Goal: Transaction & Acquisition: Download file/media

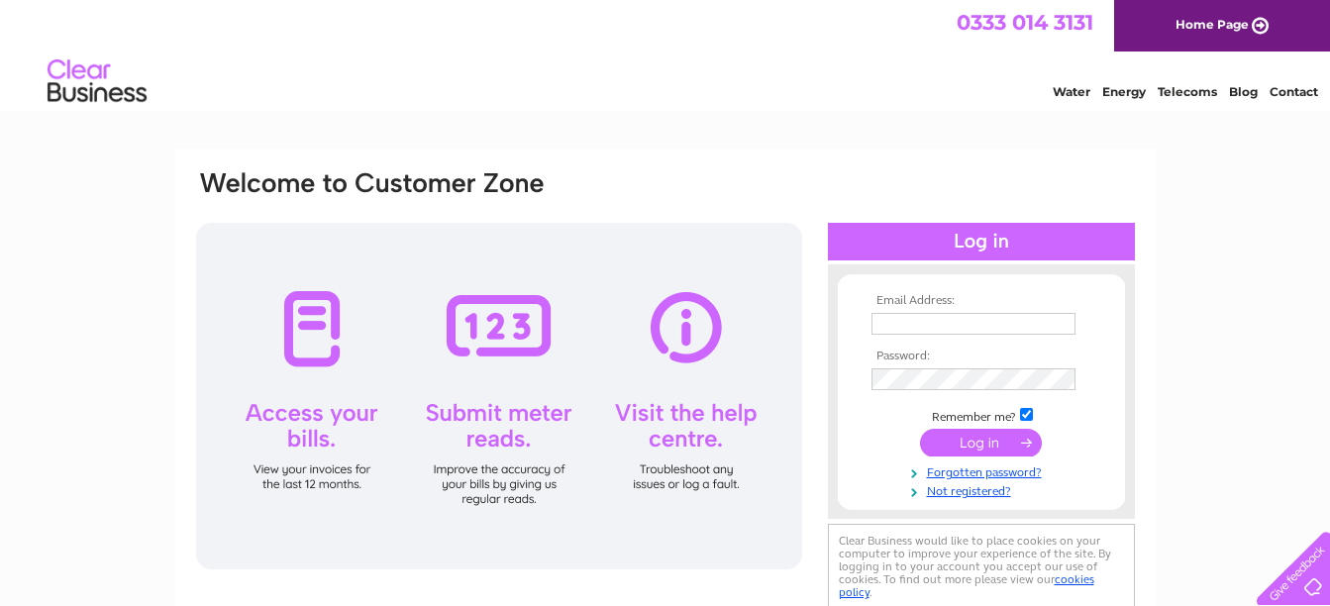
type input "accounts@poplarsocial.com"
click at [967, 436] on input "submit" at bounding box center [981, 443] width 122 height 28
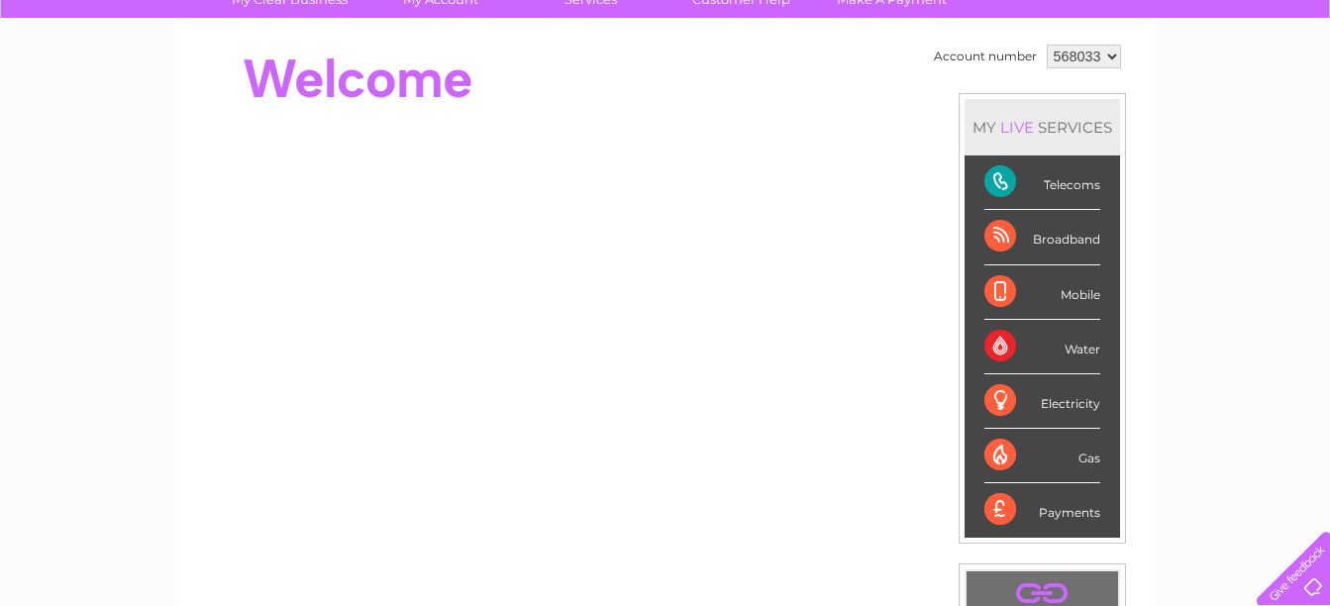
scroll to position [171, 0]
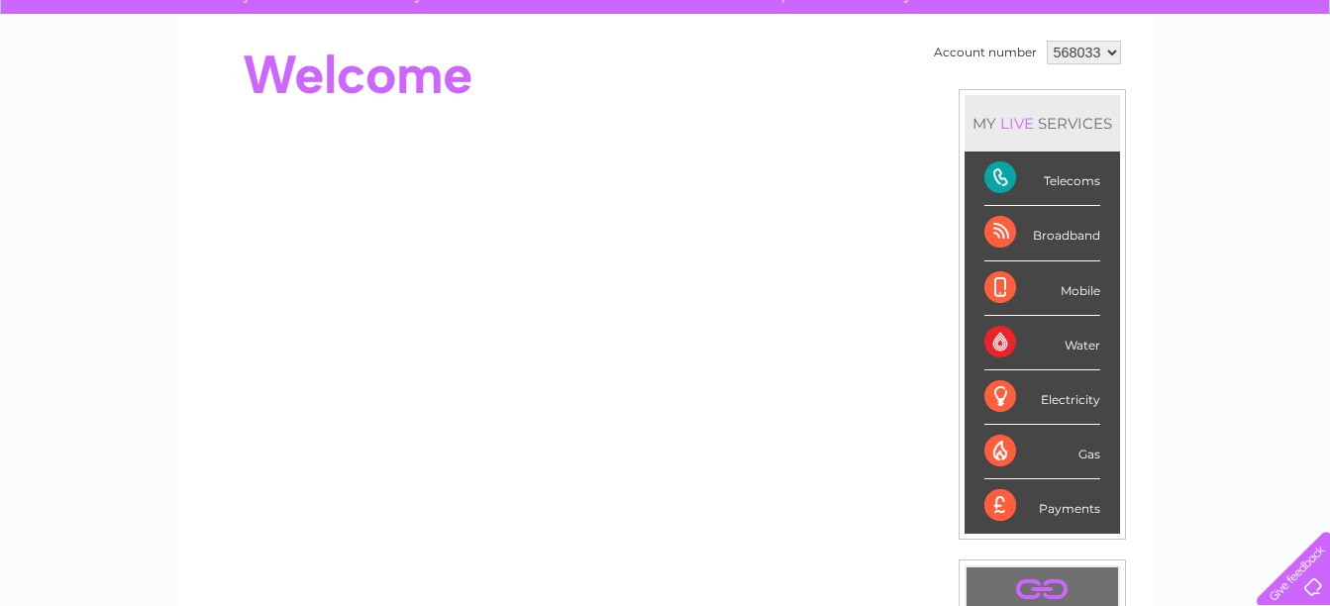
click at [1070, 45] on select "568033 568051" at bounding box center [1084, 53] width 74 height 24
select select "568051"
click at [1047, 41] on select "568033 568051" at bounding box center [1084, 53] width 74 height 24
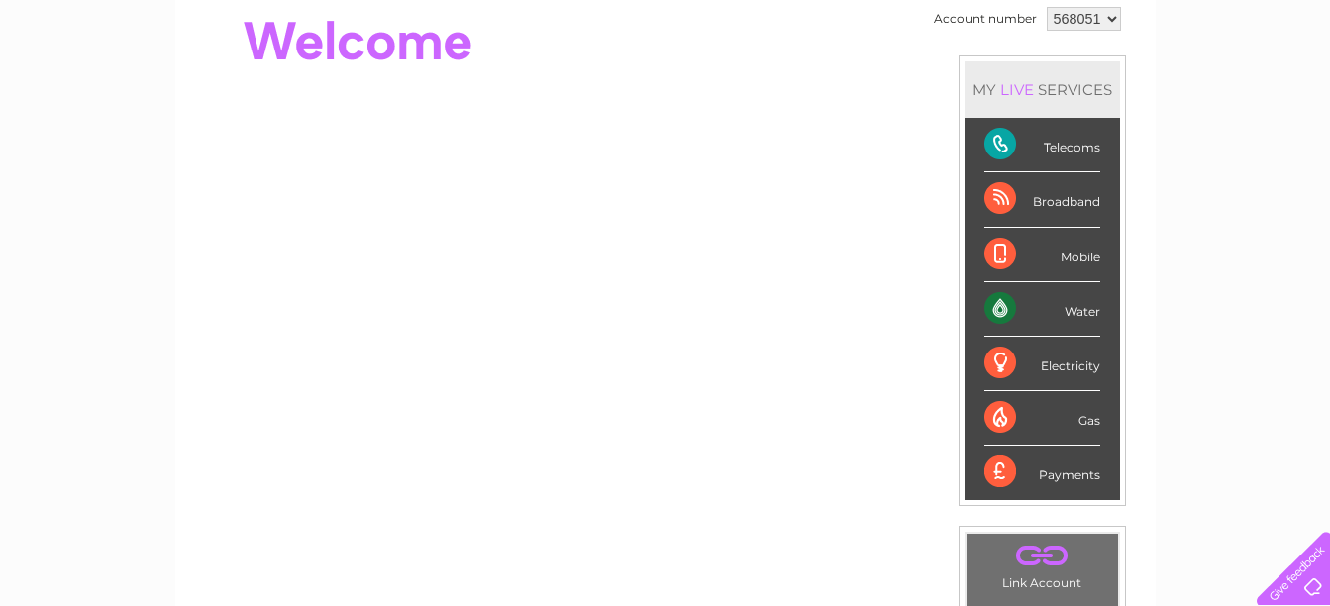
scroll to position [41, 0]
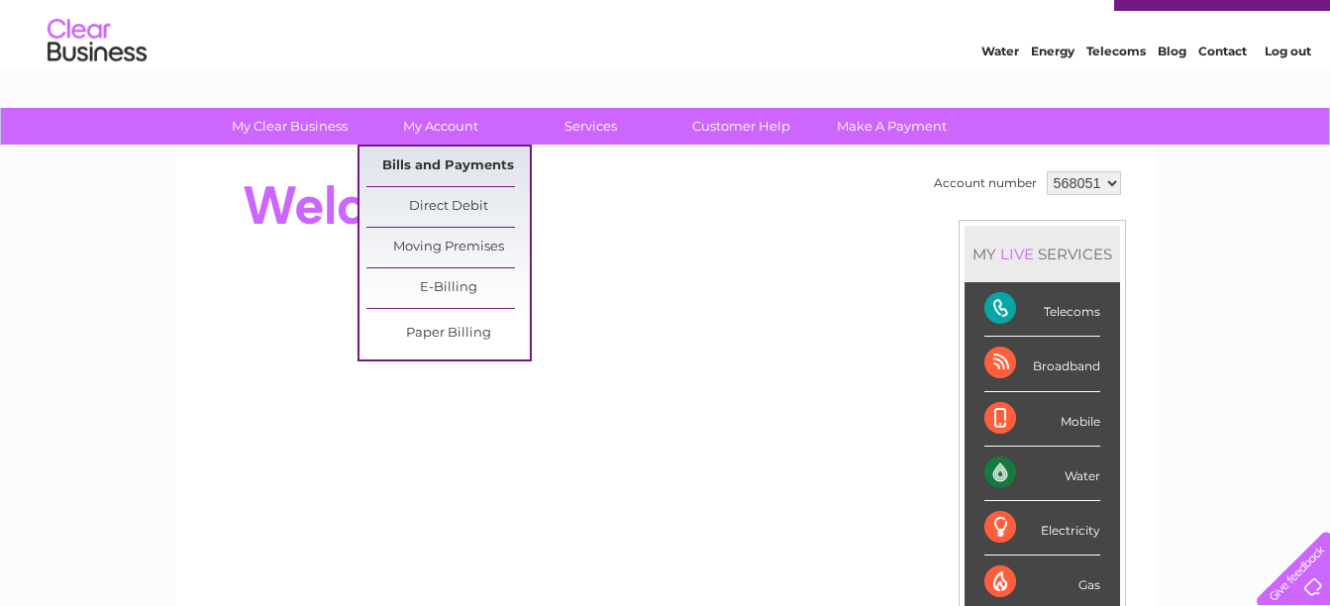
click at [459, 159] on link "Bills and Payments" at bounding box center [448, 167] width 163 height 40
click at [459, 158] on link "Bills and Payments" at bounding box center [448, 167] width 163 height 40
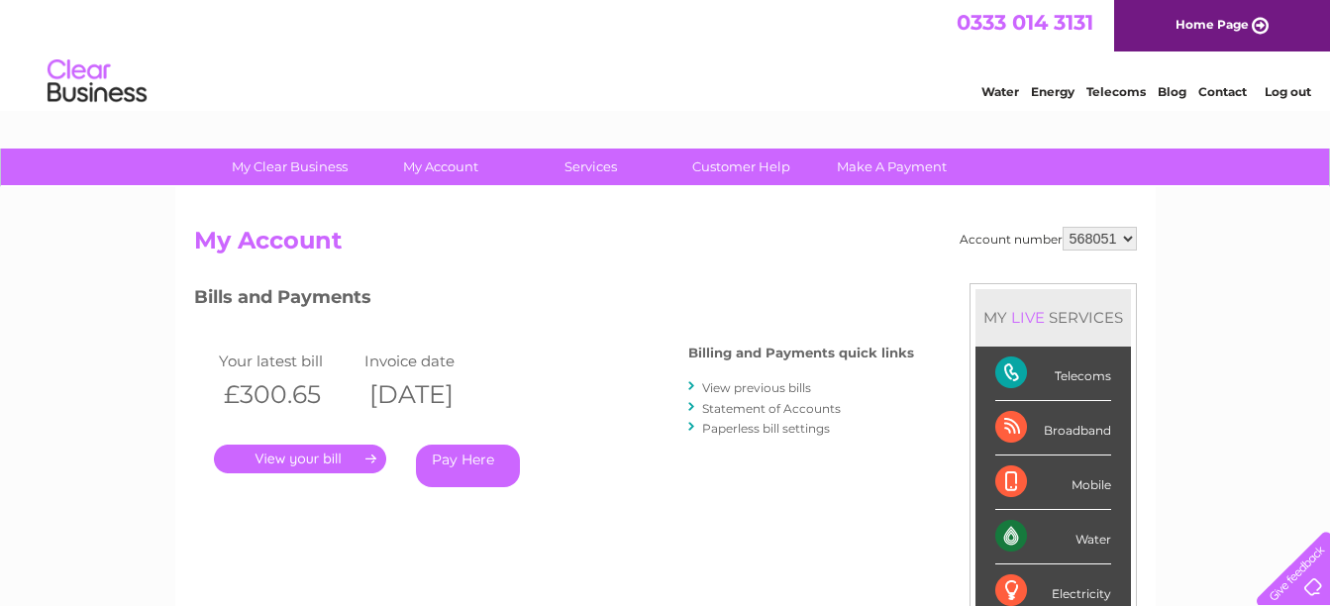
click at [741, 386] on link "View previous bills" at bounding box center [756, 387] width 109 height 15
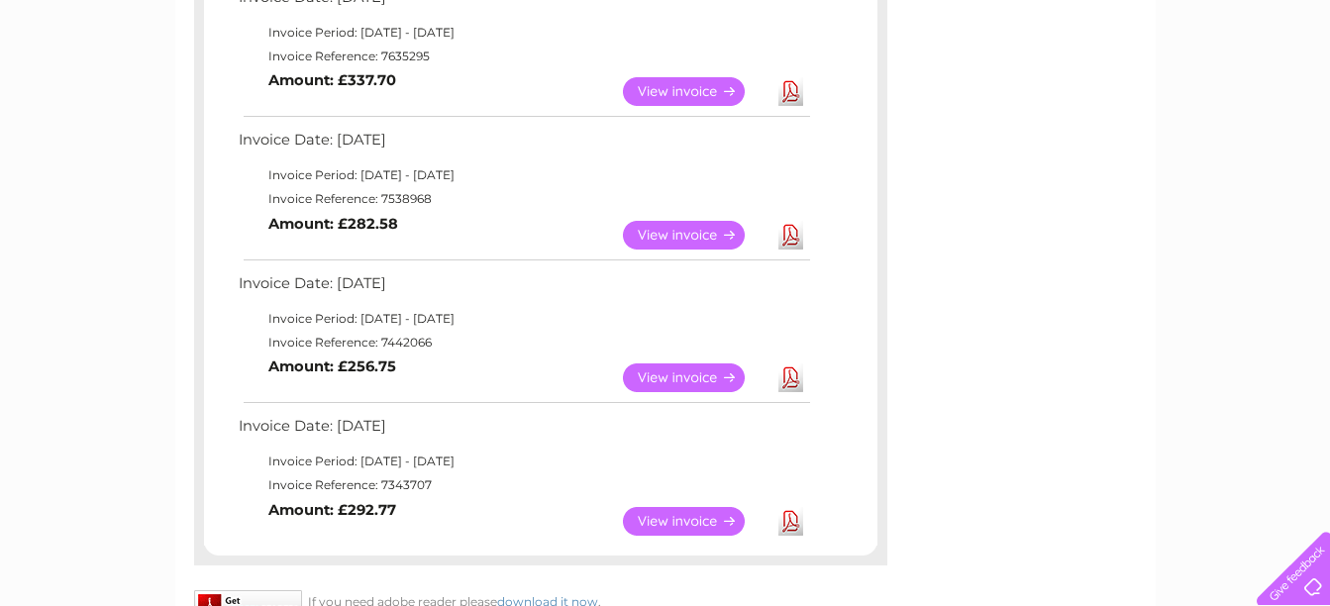
scroll to position [995, 0]
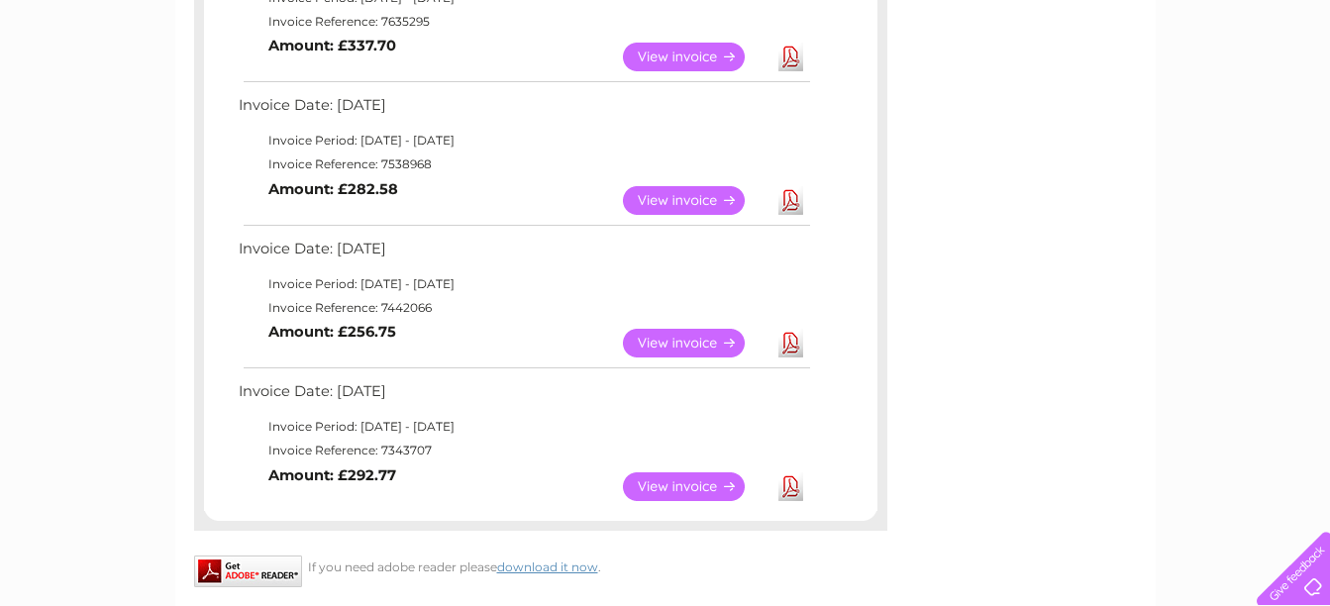
click at [787, 481] on link "Download" at bounding box center [791, 487] width 25 height 29
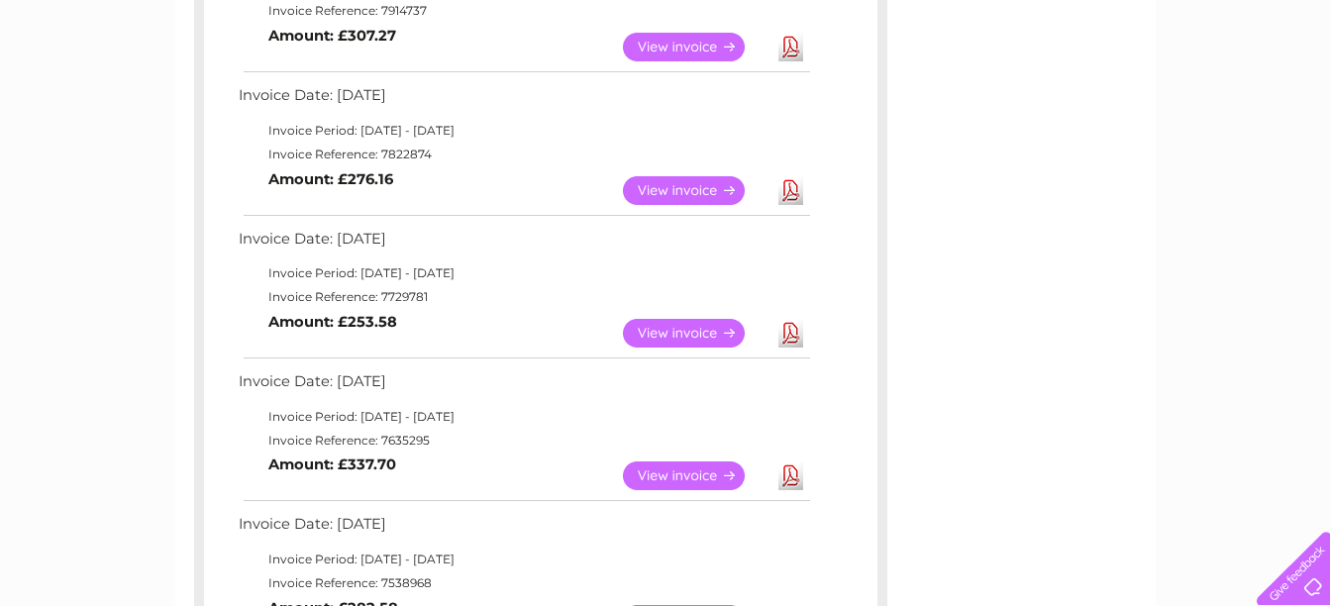
scroll to position [488, 0]
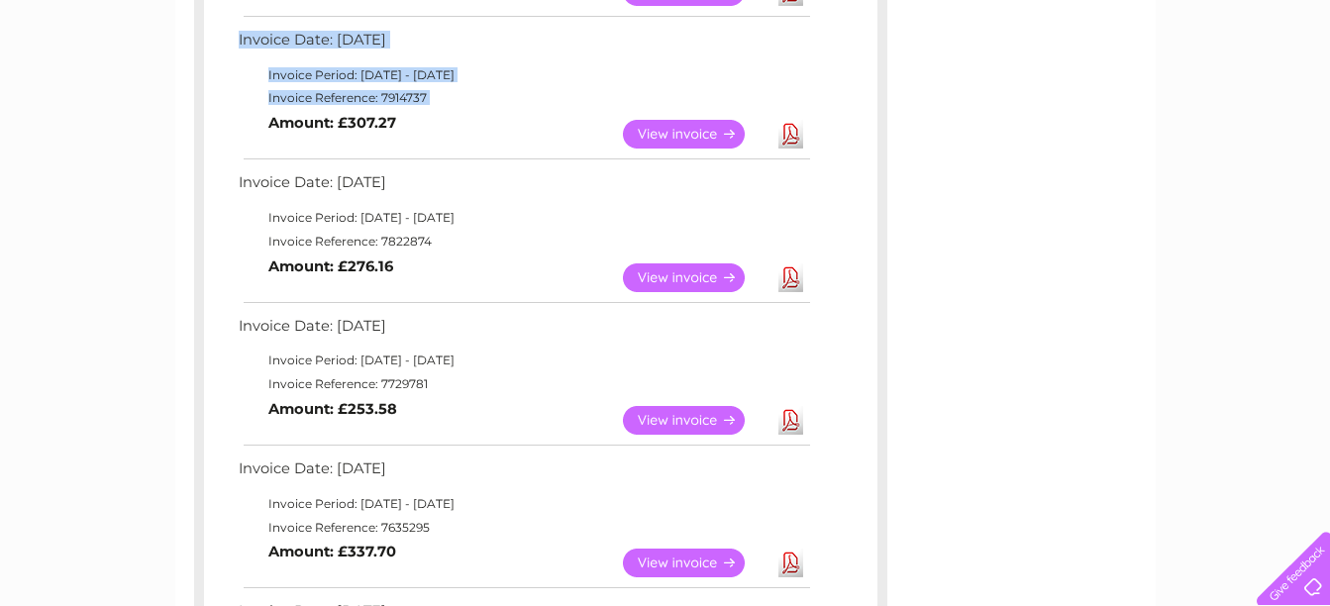
drag, startPoint x: 813, startPoint y: 109, endPoint x: 799, endPoint y: 132, distance: 26.7
click at [800, 130] on div "Invoice Date: 11 August 2025 Invoice Period: 1 August 2025 - 31 August 2025 Inv…" at bounding box center [541, 450] width 674 height 1134
click at [798, 133] on link "Download" at bounding box center [791, 134] width 25 height 29
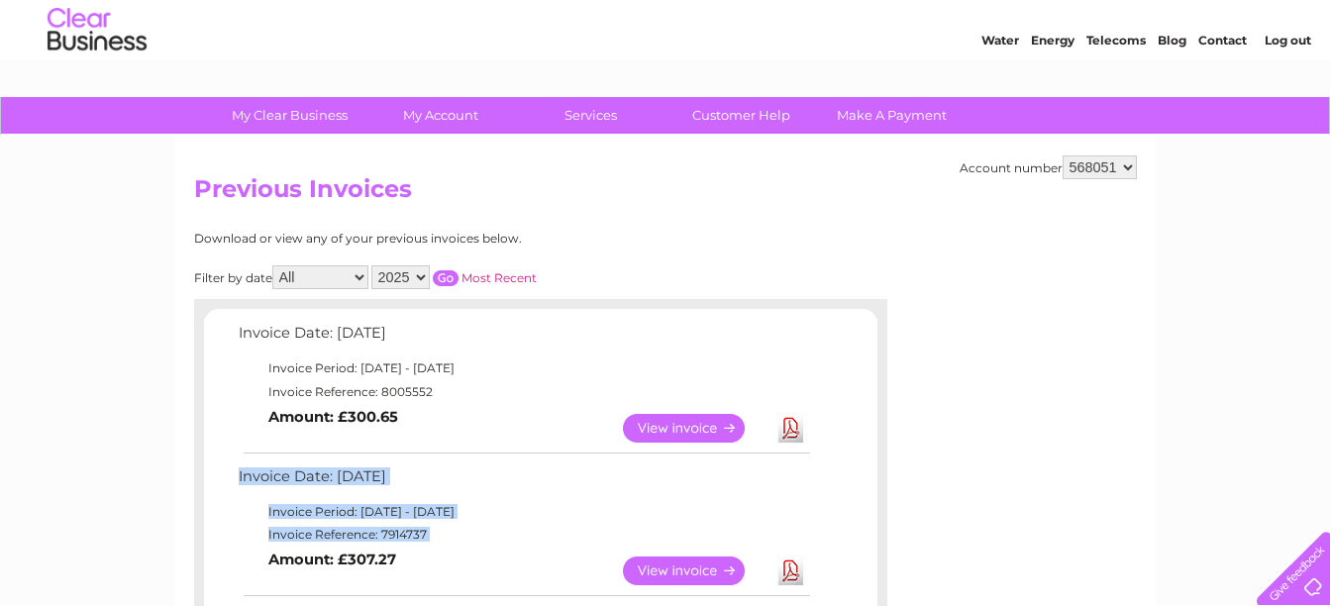
scroll to position [0, 0]
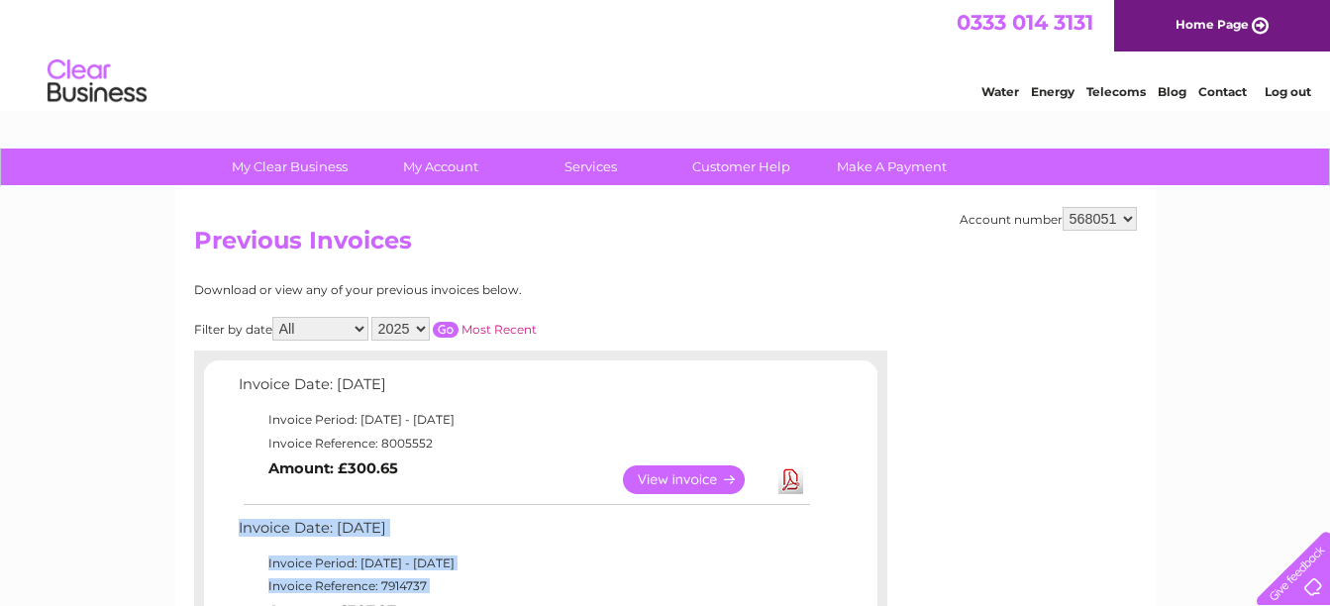
click at [1099, 217] on select "568033 568051" at bounding box center [1100, 219] width 74 height 24
select select "568033"
click at [1063, 207] on select "568033 568051" at bounding box center [1100, 219] width 74 height 24
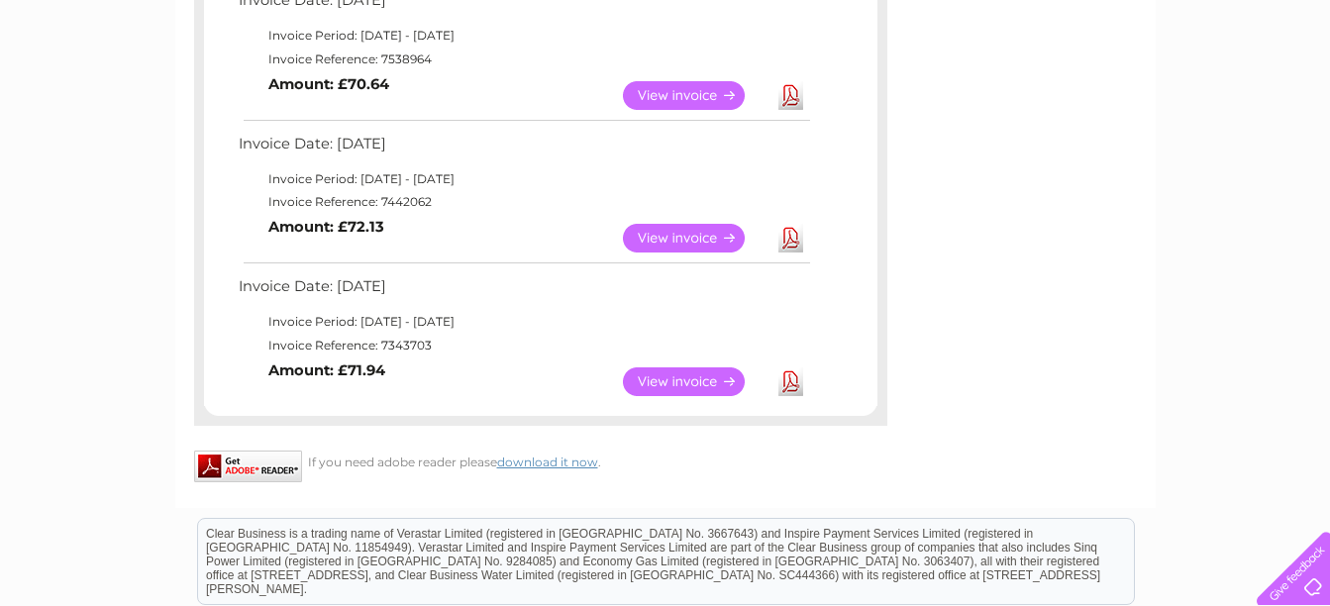
scroll to position [382, 0]
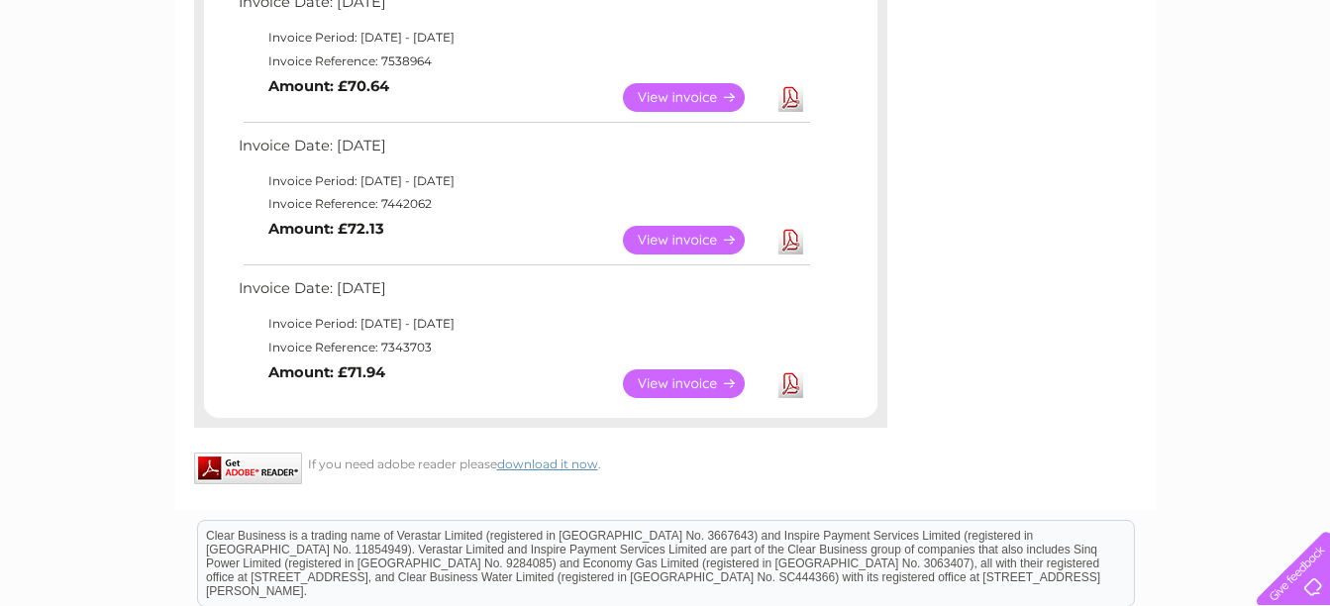
click at [795, 385] on link "Download" at bounding box center [791, 384] width 25 height 29
